Goal: Use online tool/utility: Utilize a website feature to perform a specific function

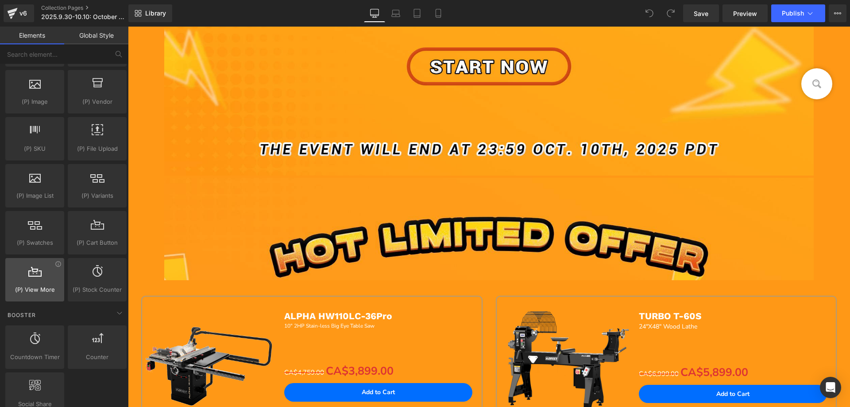
scroll to position [974, 0]
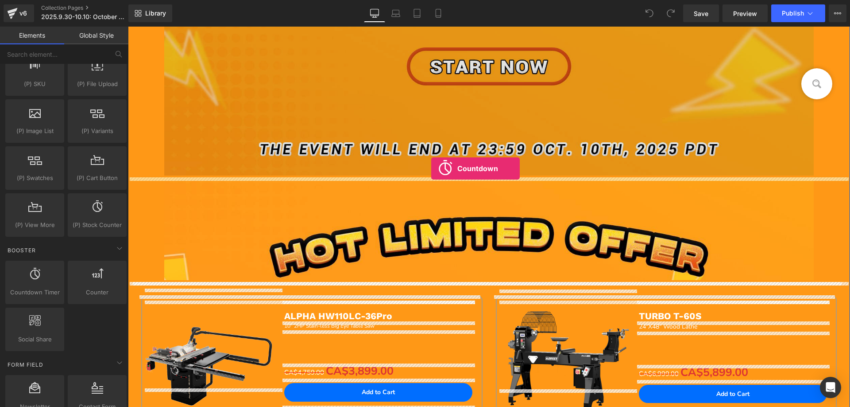
drag, startPoint x: 179, startPoint y: 307, endPoint x: 431, endPoint y: 168, distance: 287.6
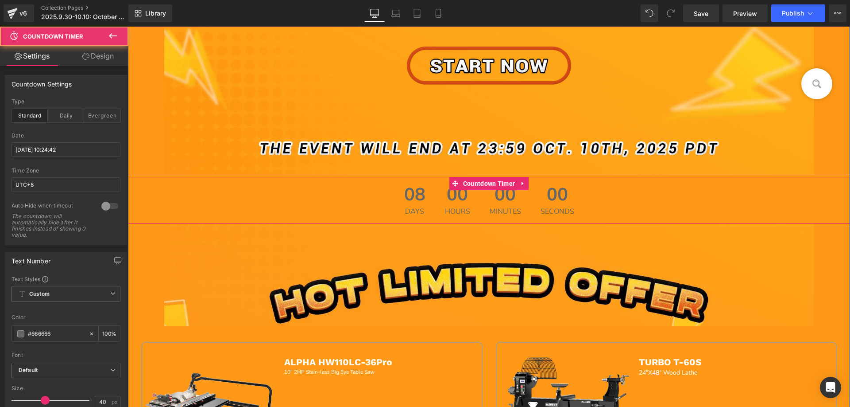
scroll to position [353, 0]
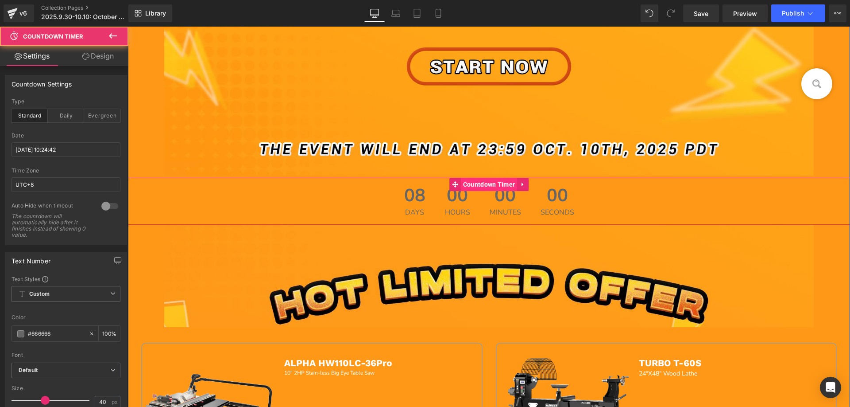
click at [479, 186] on span "Countdown Timer" at bounding box center [489, 184] width 57 height 13
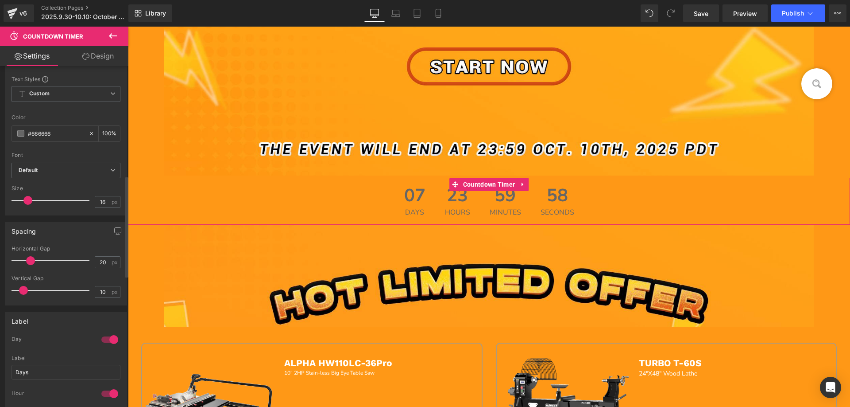
scroll to position [443, 0]
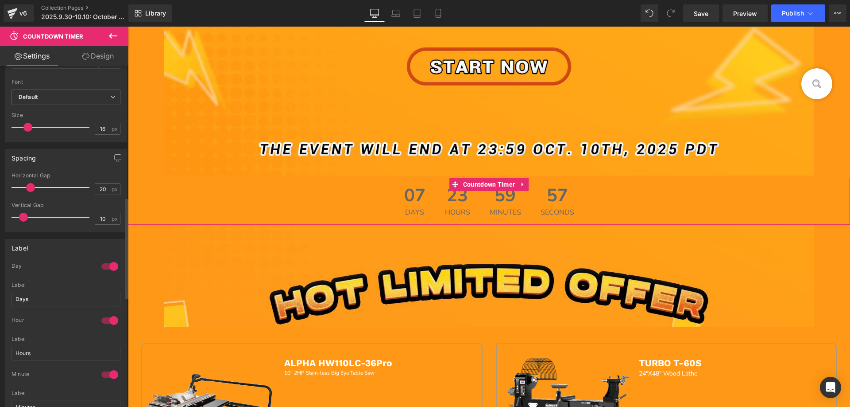
click at [108, 265] on div at bounding box center [109, 266] width 21 height 14
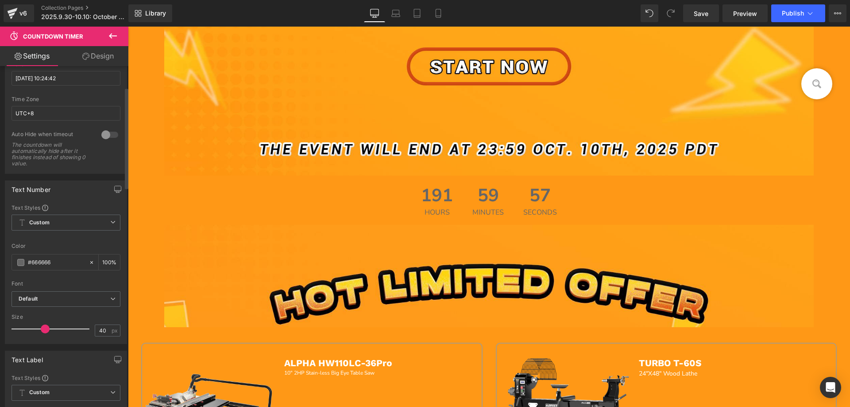
scroll to position [0, 0]
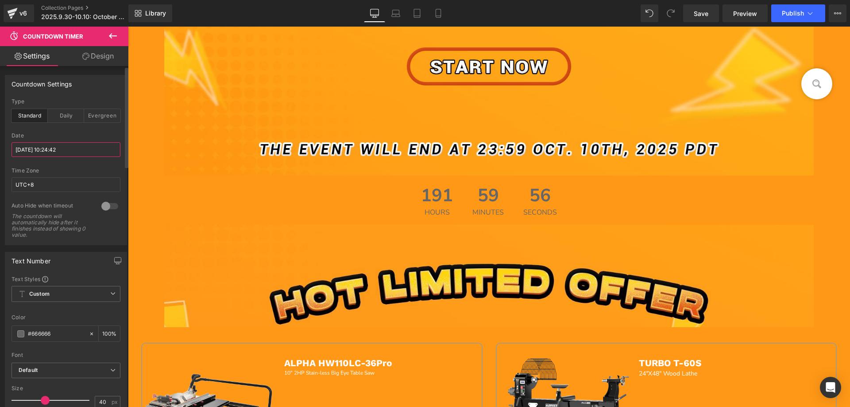
click at [49, 153] on input "2025/10/18 10:24:42" at bounding box center [66, 149] width 109 height 15
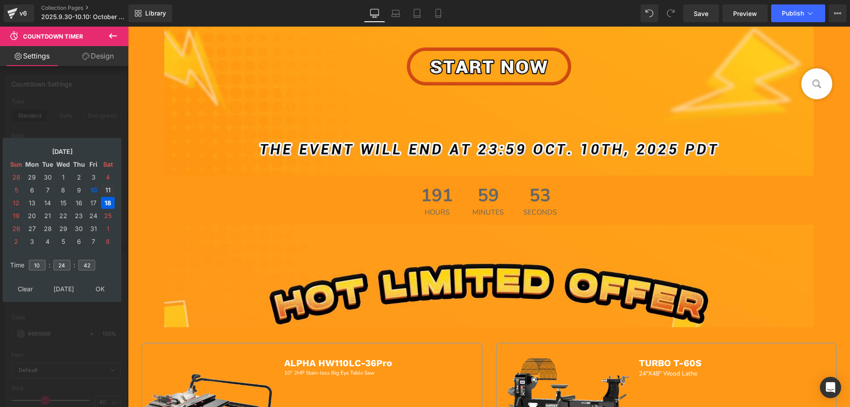
click at [107, 190] on td "11" at bounding box center [108, 190] width 14 height 12
drag, startPoint x: 40, startPoint y: 265, endPoint x: 26, endPoint y: 264, distance: 14.2
click at [26, 264] on tr "Time 10 : 24 : 42" at bounding box center [62, 260] width 108 height 10
type input "15"
drag, startPoint x: 67, startPoint y: 265, endPoint x: 51, endPoint y: 265, distance: 15.9
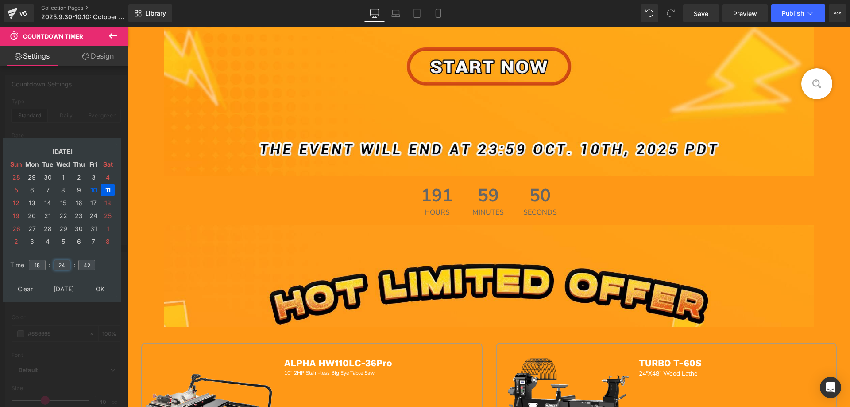
click at [51, 264] on tr "Time 15 : 24 : 42" at bounding box center [62, 260] width 108 height 10
type input "00"
drag, startPoint x: 92, startPoint y: 265, endPoint x: 68, endPoint y: 265, distance: 24.4
click at [66, 264] on tr "Time 15 : 00 : 42" at bounding box center [62, 260] width 108 height 10
type input "00"
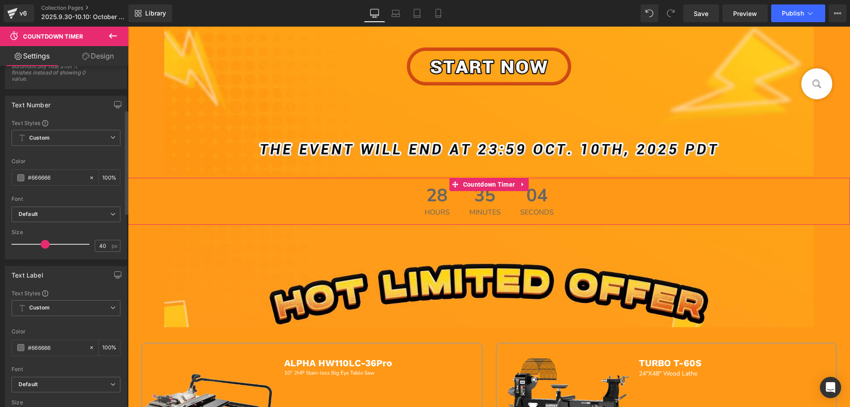
scroll to position [177, 0]
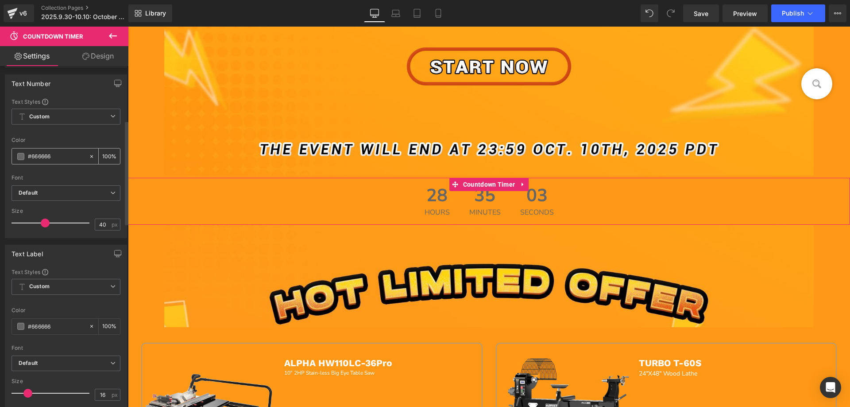
click at [19, 156] on span at bounding box center [20, 156] width 7 height 7
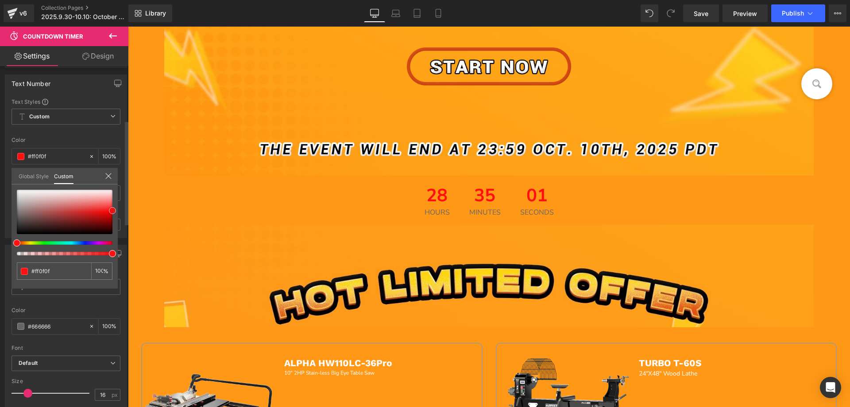
drag, startPoint x: 18, startPoint y: 216, endPoint x: 115, endPoint y: 210, distance: 97.6
click at [115, 210] on span at bounding box center [112, 210] width 7 height 7
drag, startPoint x: 57, startPoint y: 271, endPoint x: 23, endPoint y: 271, distance: 34.1
click at [14, 271] on div "#666666 100 %" at bounding box center [65, 239] width 106 height 99
type input "#ff0f0f"
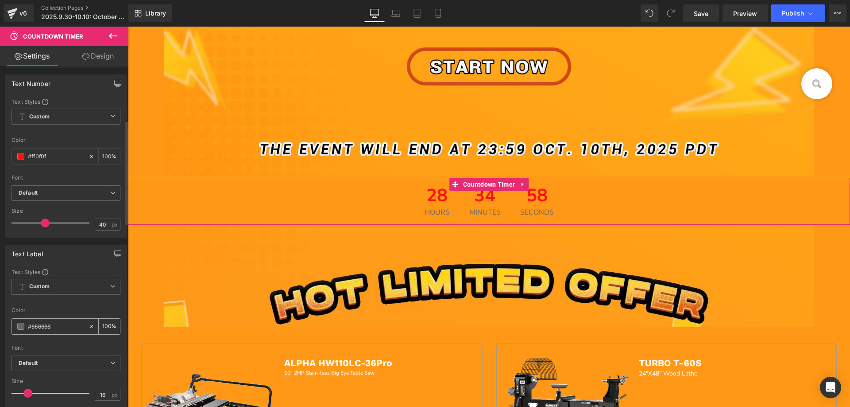
drag, startPoint x: 60, startPoint y: 327, endPoint x: 16, endPoint y: 324, distance: 43.5
click at [14, 325] on div "#666666" at bounding box center [50, 325] width 77 height 15
paste input "ff0f0f"
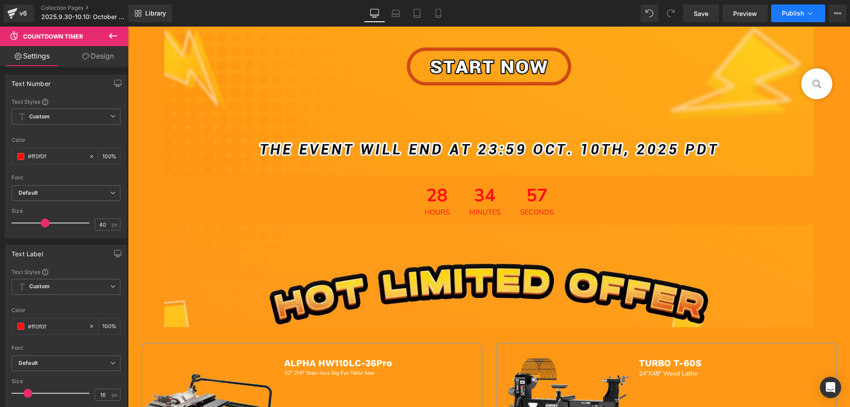
type input "#ff0f0f"
click at [794, 13] on span "Publish" at bounding box center [793, 13] width 22 height 7
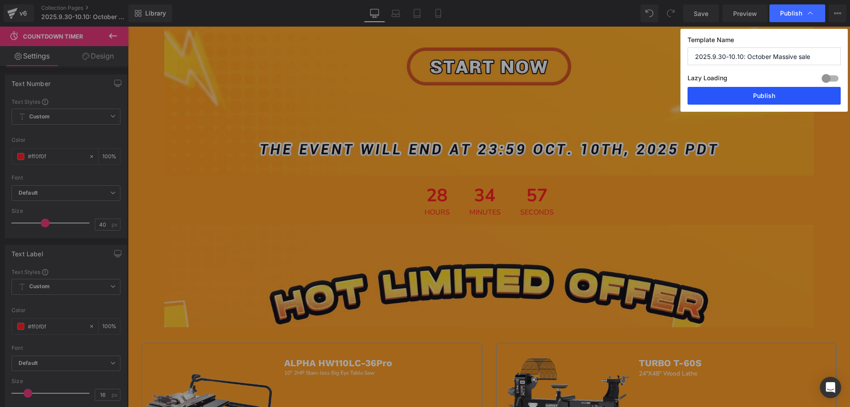
click at [743, 103] on button "Publish" at bounding box center [764, 96] width 153 height 18
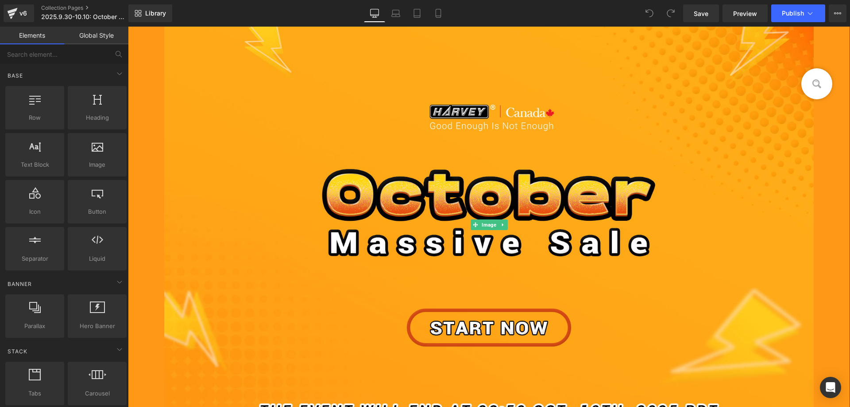
scroll to position [266, 0]
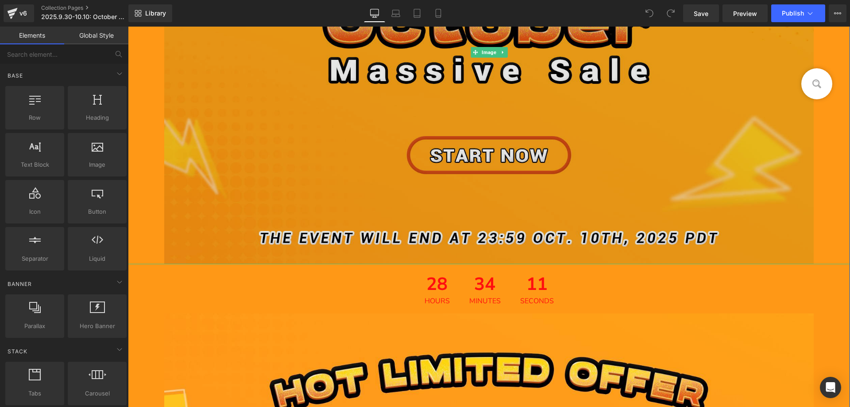
click at [344, 103] on img at bounding box center [489, 52] width 650 height 423
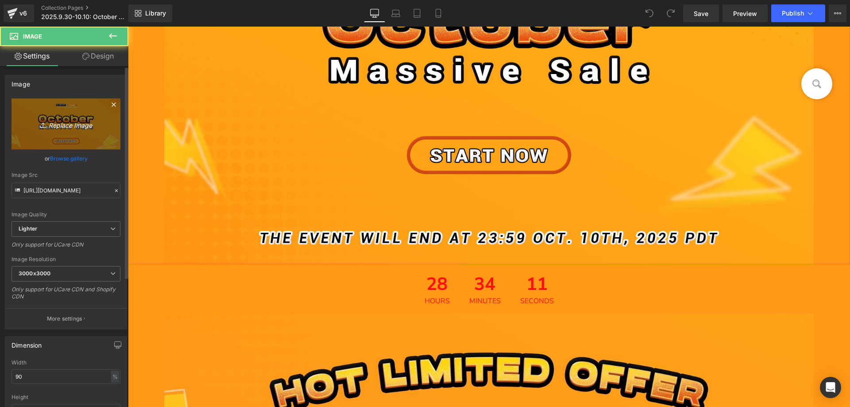
click at [75, 126] on icon "Replace Image" at bounding box center [66, 123] width 71 height 11
type input "C:\fakepath\edm-ca_01.jpg"
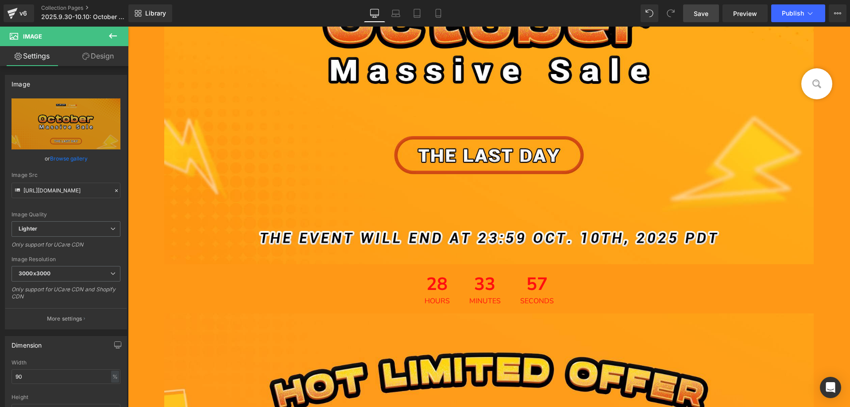
click at [701, 14] on span "Save" at bounding box center [701, 13] width 15 height 9
